Goal: Navigation & Orientation: Find specific page/section

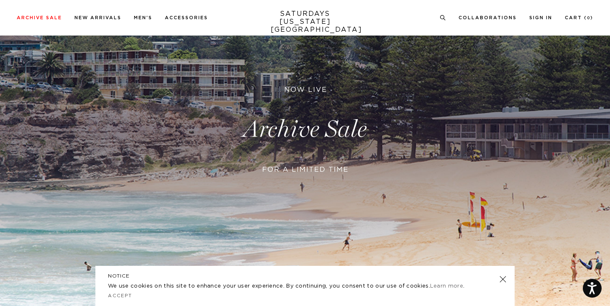
scroll to position [108, 0]
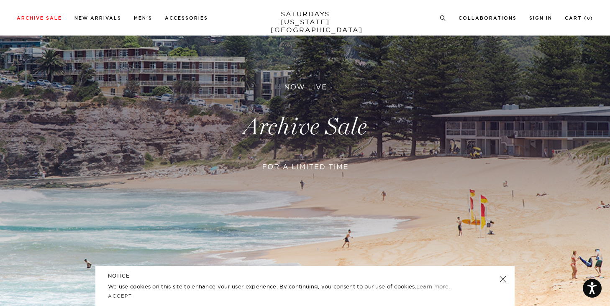
click at [504, 284] on div "NOTICE We use cookies on this site to enhance your user experience. By continui…" at bounding box center [304, 286] width 419 height 40
click at [501, 281] on link at bounding box center [503, 279] width 12 height 12
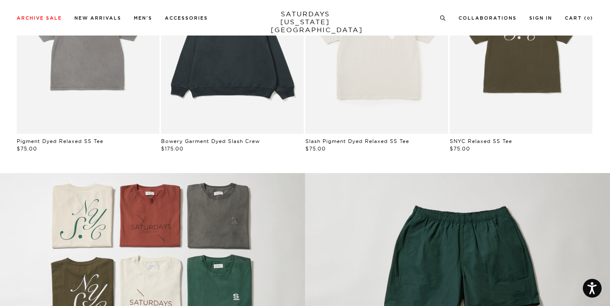
scroll to position [592, 0]
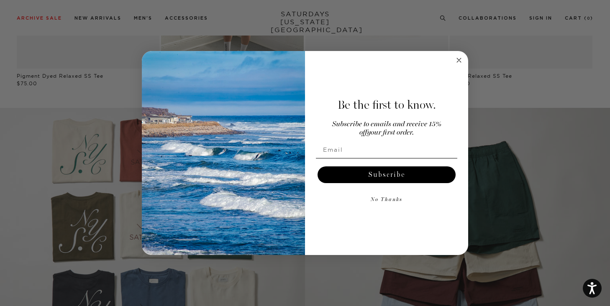
click at [455, 58] on circle "Close dialog" at bounding box center [459, 61] width 10 height 10
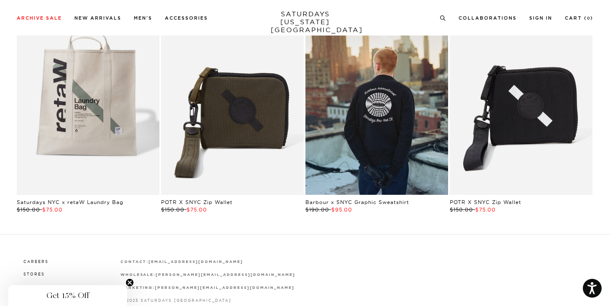
scroll to position [1630, 0]
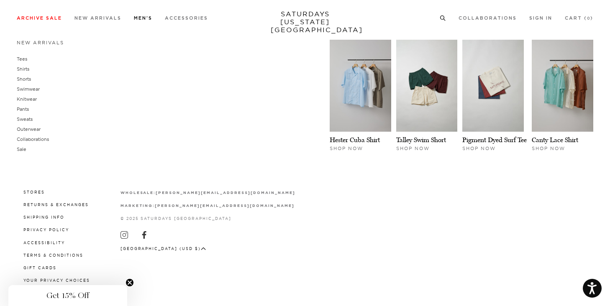
click at [143, 18] on link "Men's" at bounding box center [143, 18] width 18 height 5
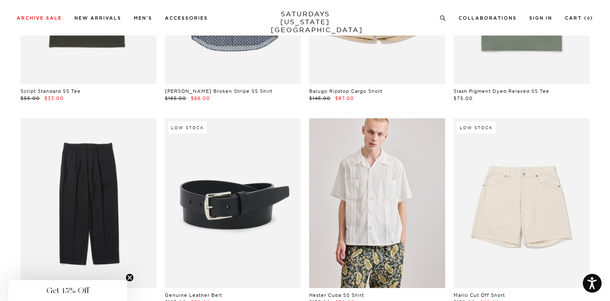
scroll to position [3175, 0]
